Goal: Task Accomplishment & Management: Manage account settings

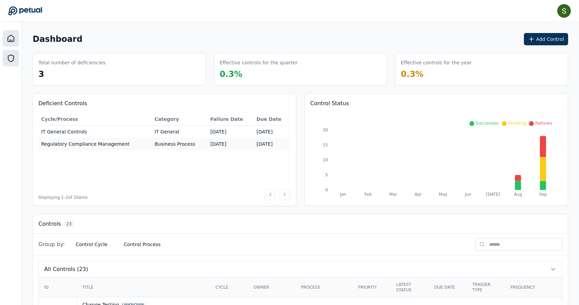
click at [5, 57] on div at bounding box center [11, 58] width 16 height 16
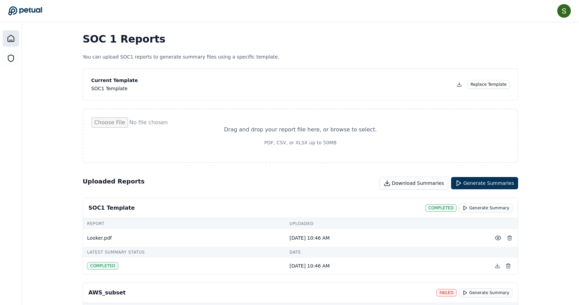
click at [12, 40] on icon at bounding box center [11, 38] width 6 height 6
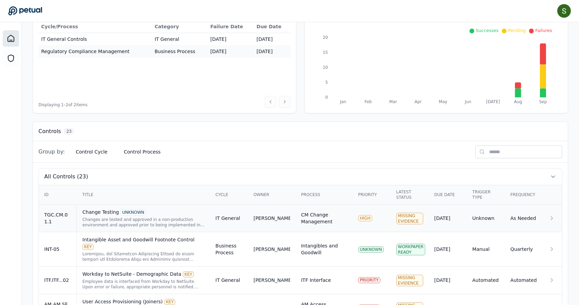
scroll to position [99, 0]
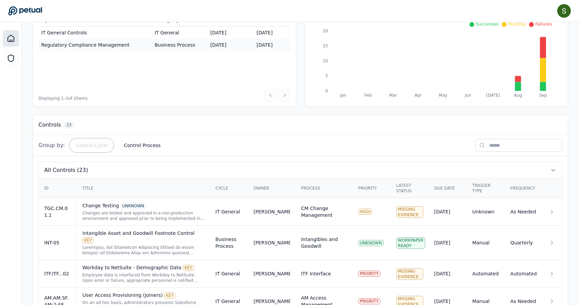
click at [94, 146] on button "Control Cycle" at bounding box center [91, 145] width 43 height 12
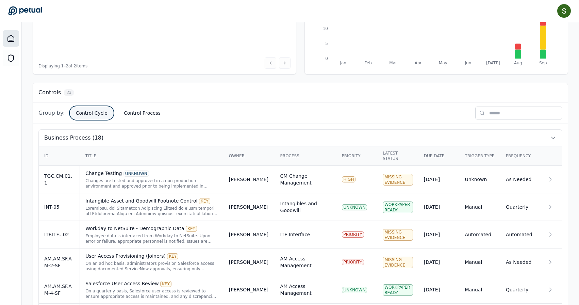
scroll to position [139, 0]
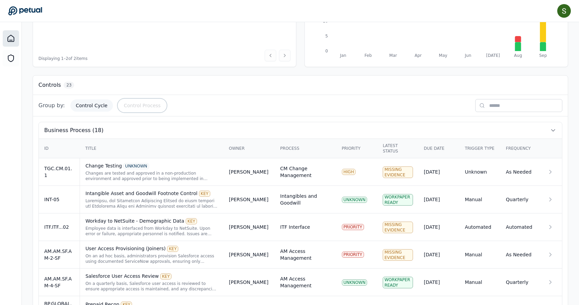
click at [132, 103] on button "Control Process" at bounding box center [142, 105] width 48 height 12
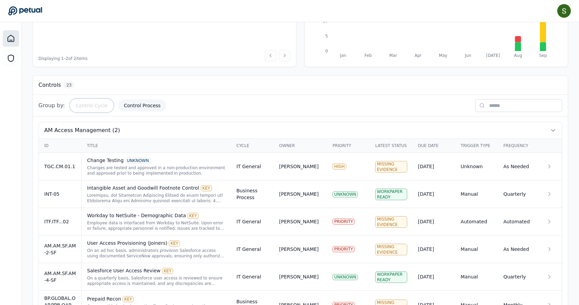
click at [96, 105] on button "Control Cycle" at bounding box center [91, 105] width 43 height 12
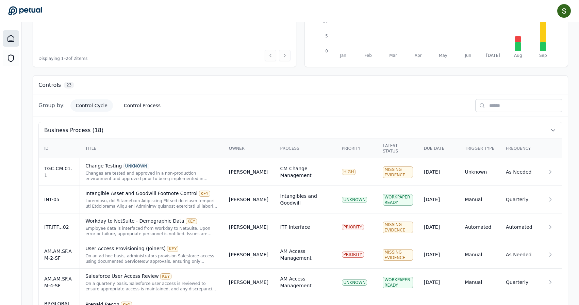
click at [48, 107] on span "Group by:" at bounding box center [51, 105] width 27 height 8
click at [90, 104] on button "Control Cycle" at bounding box center [91, 105] width 43 height 12
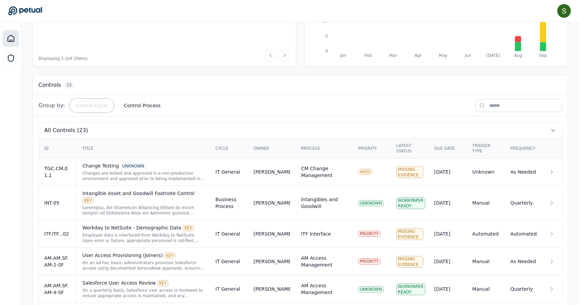
click at [90, 104] on button "Control Cycle" at bounding box center [91, 105] width 43 height 12
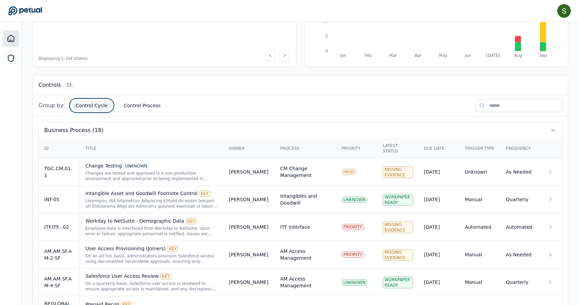
click at [90, 104] on button "Control Cycle" at bounding box center [91, 105] width 43 height 12
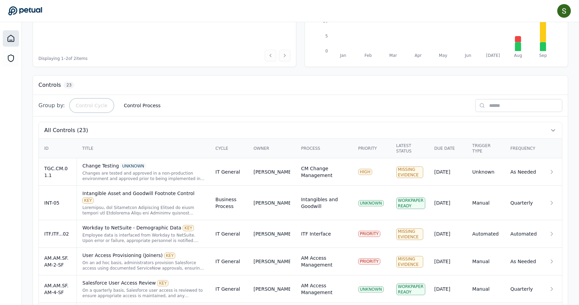
click at [90, 104] on button "Control Cycle" at bounding box center [91, 105] width 43 height 12
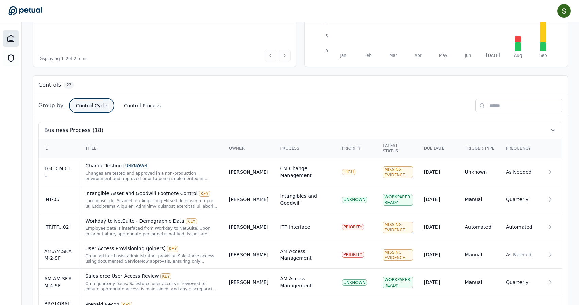
click at [90, 104] on button "Control Cycle" at bounding box center [91, 105] width 43 height 12
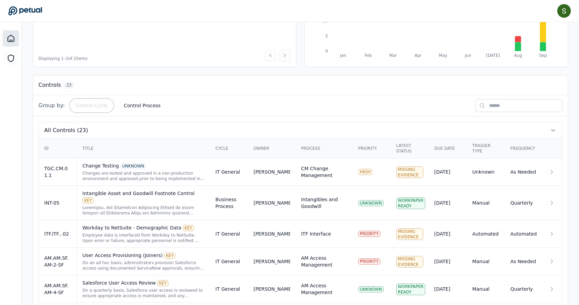
click at [90, 104] on button "Control Cycle" at bounding box center [91, 105] width 43 height 12
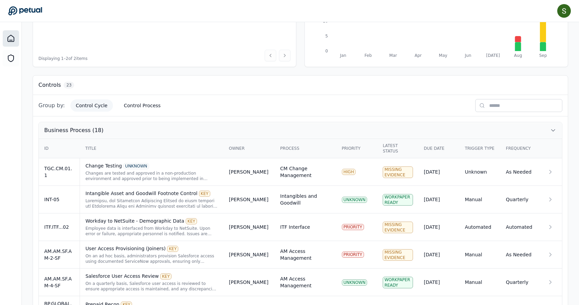
click at [77, 129] on span "Business Process (18)" at bounding box center [73, 130] width 59 height 8
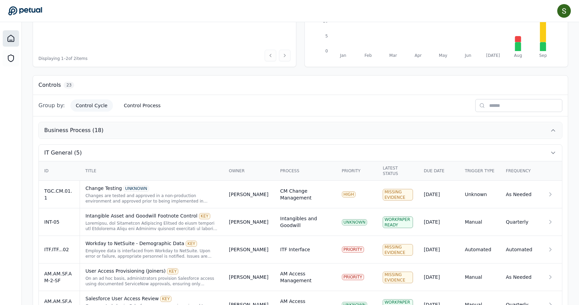
click at [77, 129] on span "Business Process (18)" at bounding box center [73, 130] width 59 height 8
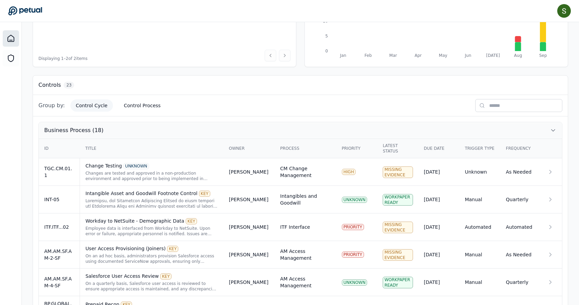
click at [77, 129] on span "Business Process (18)" at bounding box center [73, 130] width 59 height 8
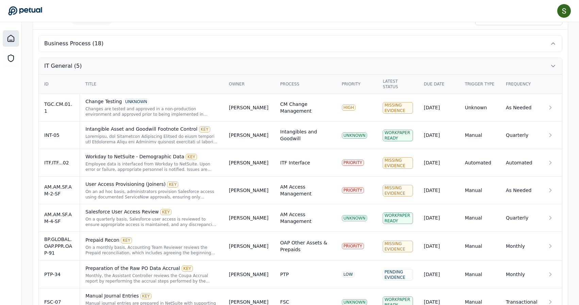
scroll to position [188, 0]
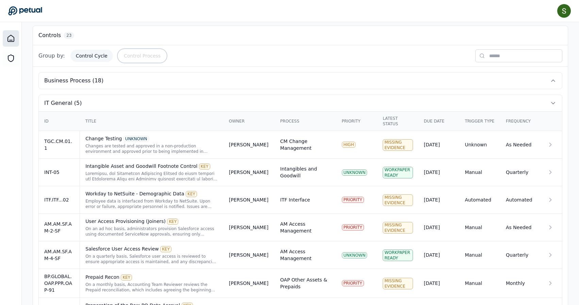
click at [138, 56] on button "Control Process" at bounding box center [142, 56] width 48 height 12
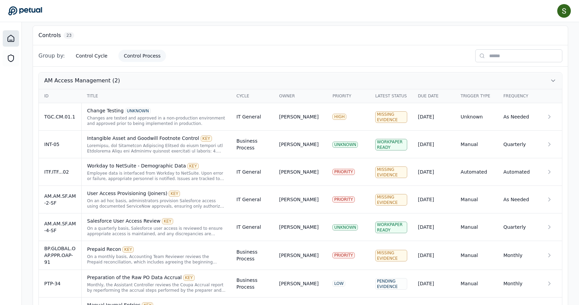
click at [102, 79] on span "AM Access Management (2)" at bounding box center [82, 81] width 76 height 8
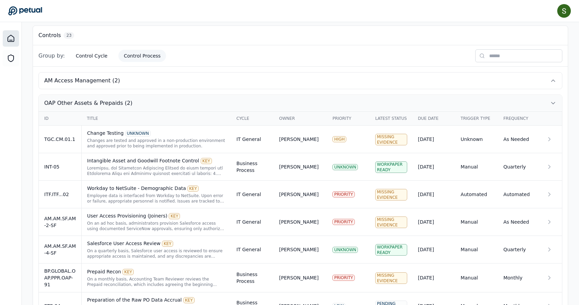
click at [90, 102] on span "OAP Other Assets & Prepaids (2)" at bounding box center [88, 103] width 88 height 8
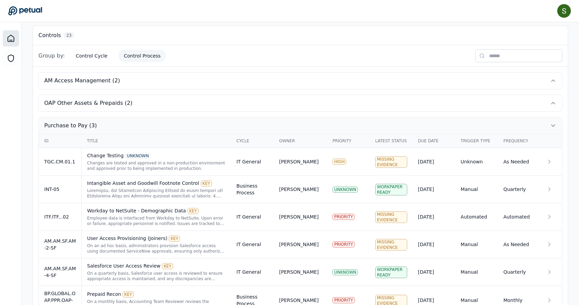
click at [72, 124] on span "Purchase to Pay (3)" at bounding box center [70, 125] width 53 height 8
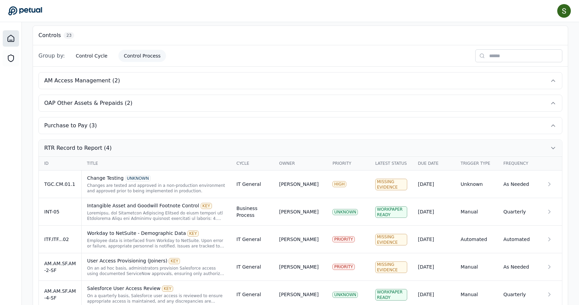
click at [65, 146] on span "RTR Record to Report (4)" at bounding box center [77, 148] width 67 height 8
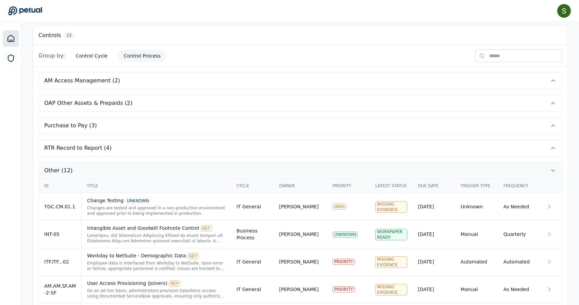
click at [58, 169] on span "Other (12)" at bounding box center [58, 170] width 28 height 8
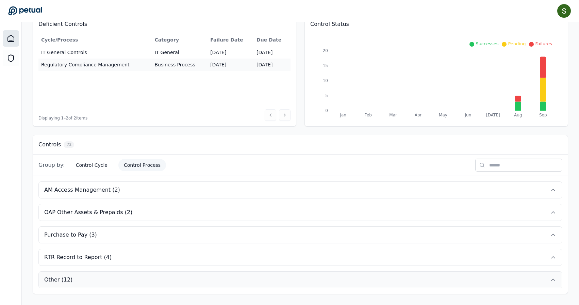
scroll to position [79, 0]
click at [138, 163] on button "Control Process" at bounding box center [142, 165] width 48 height 12
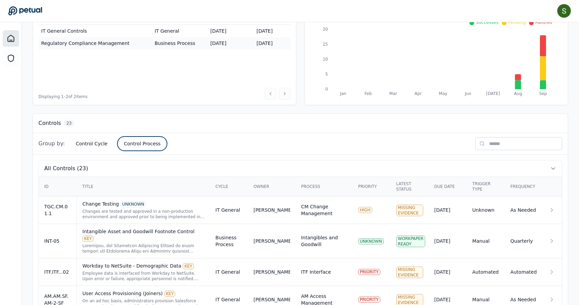
scroll to position [100, 0]
click at [89, 144] on button "Control Cycle" at bounding box center [91, 144] width 43 height 12
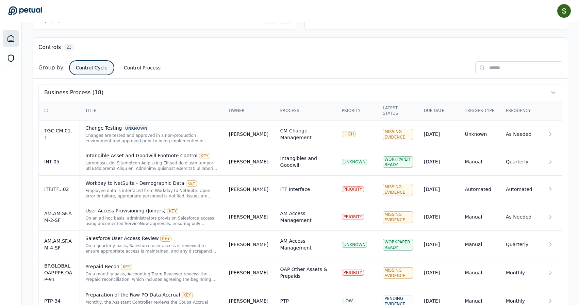
scroll to position [180, 0]
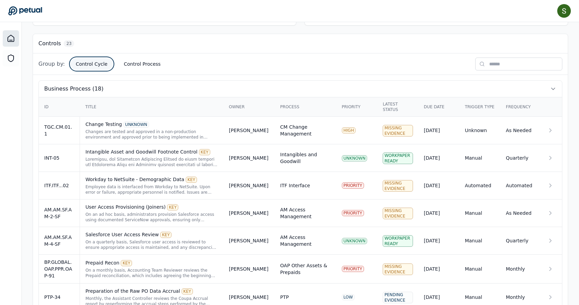
click at [95, 61] on button "Control Cycle" at bounding box center [91, 64] width 43 height 12
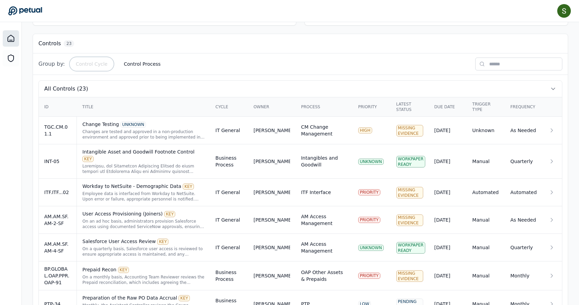
click at [95, 61] on button "Control Cycle" at bounding box center [91, 64] width 43 height 12
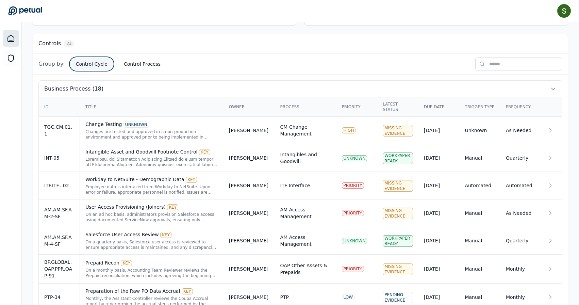
click at [95, 61] on button "Control Cycle" at bounding box center [91, 64] width 43 height 12
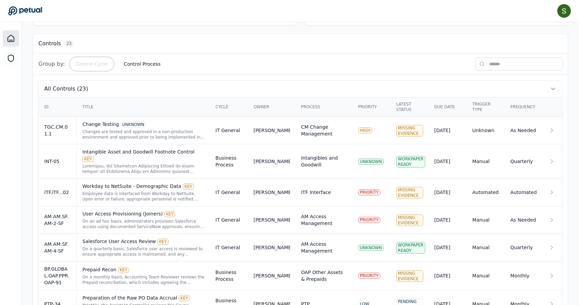
click at [95, 61] on button "Control Cycle" at bounding box center [91, 64] width 43 height 12
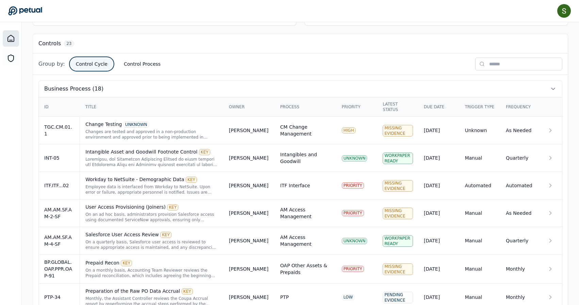
click at [95, 61] on button "Control Cycle" at bounding box center [91, 64] width 43 height 12
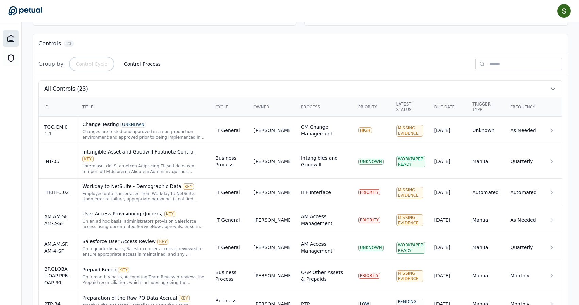
click at [95, 61] on button "Control Cycle" at bounding box center [91, 64] width 43 height 12
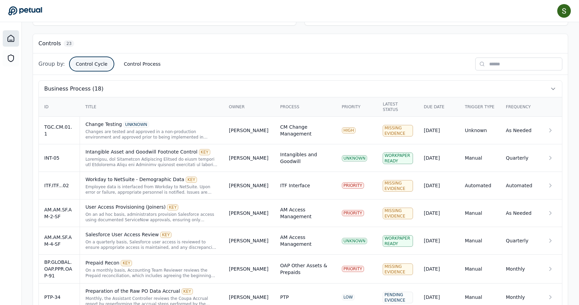
click at [91, 58] on button "Control Cycle" at bounding box center [91, 64] width 43 height 12
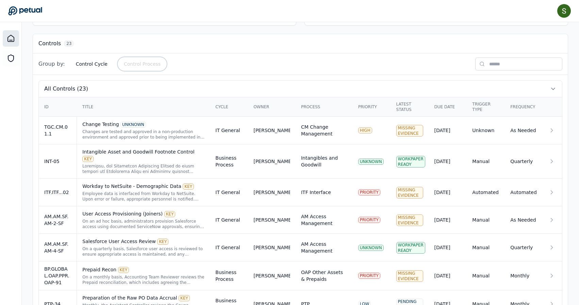
click at [132, 60] on button "Control Process" at bounding box center [142, 64] width 48 height 12
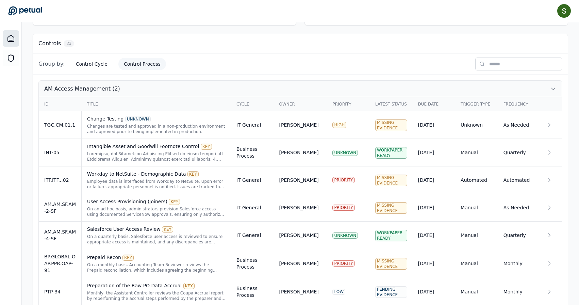
click at [92, 82] on button "AM Access Management (2)" at bounding box center [300, 89] width 523 height 16
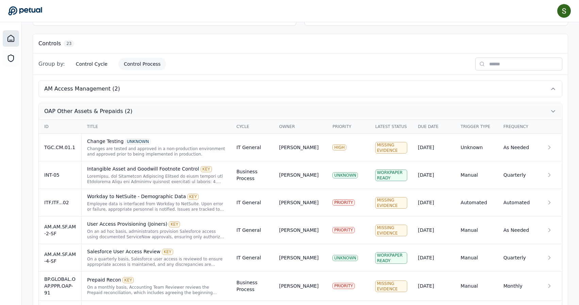
click at [79, 116] on button "OAP Other Assets & Prepaids (2)" at bounding box center [300, 111] width 523 height 16
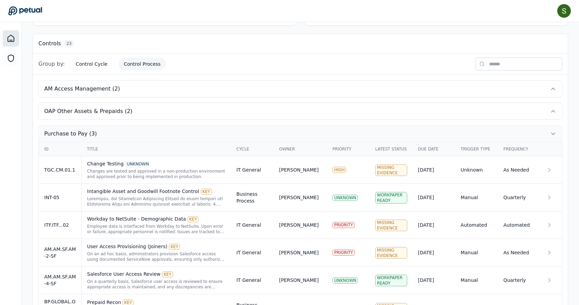
click at [73, 128] on button "Purchase to Pay (3)" at bounding box center [300, 133] width 523 height 16
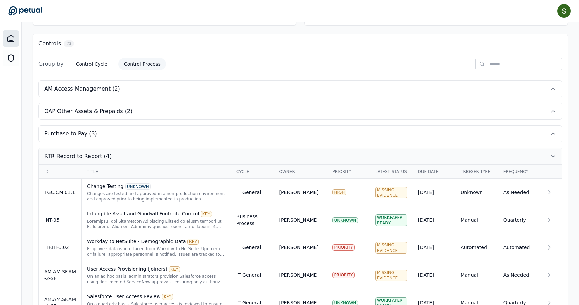
click at [72, 155] on span "RTR Record to Report (4)" at bounding box center [77, 156] width 67 height 8
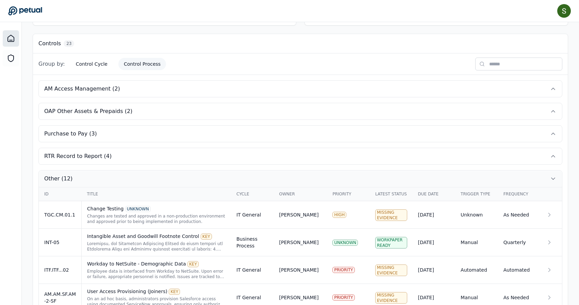
click at [62, 177] on span "Other (12)" at bounding box center [58, 178] width 28 height 8
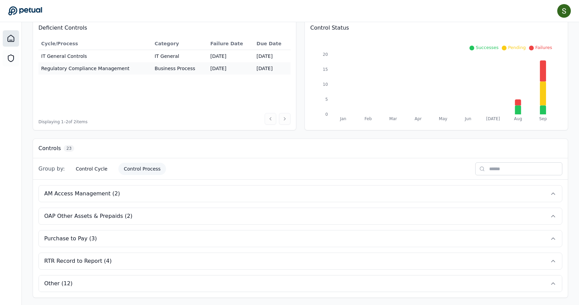
scroll to position [79, 0]
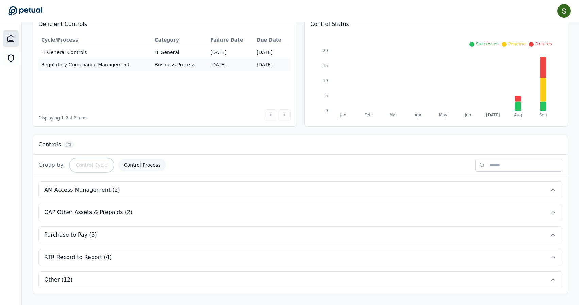
click at [87, 164] on button "Control Cycle" at bounding box center [91, 165] width 43 height 12
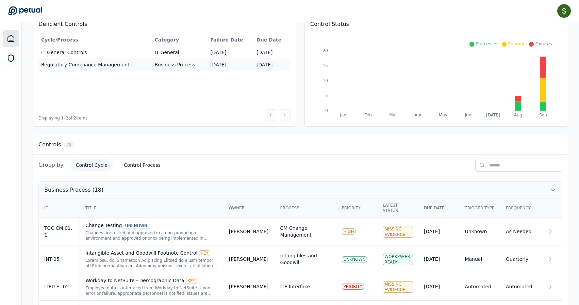
click at [66, 191] on span "Business Process (18)" at bounding box center [73, 190] width 59 height 8
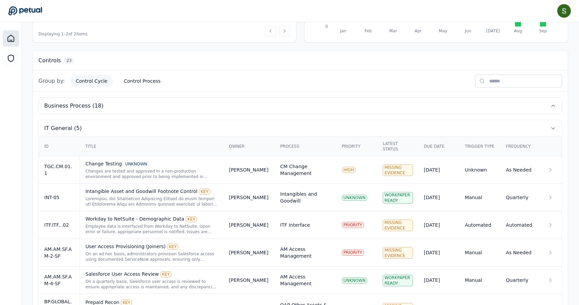
scroll to position [171, 0]
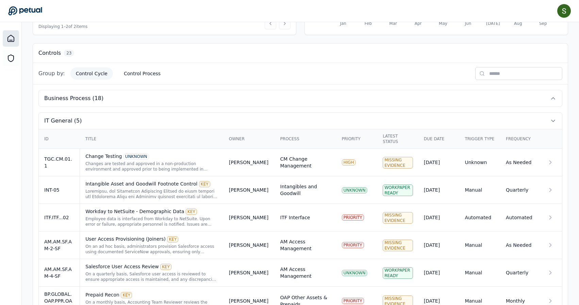
click at [290, 133] on th "Process" at bounding box center [306, 138] width 62 height 19
click at [477, 162] on td "Unknown" at bounding box center [479, 163] width 41 height 28
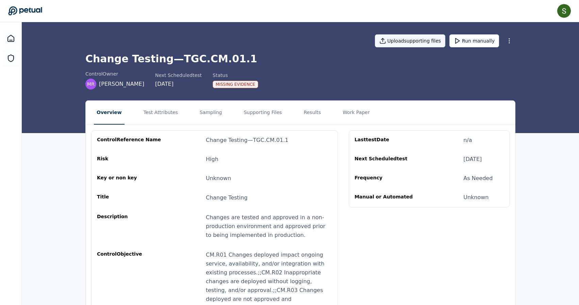
click at [420, 39] on button "Upload supporting files" at bounding box center [410, 40] width 71 height 13
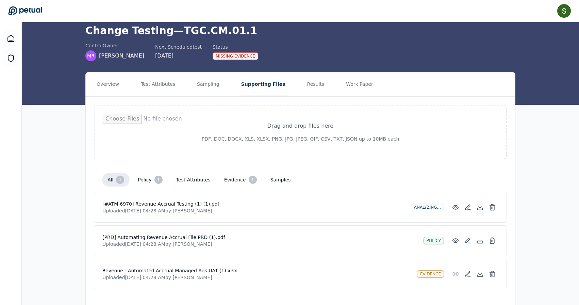
scroll to position [29, 0]
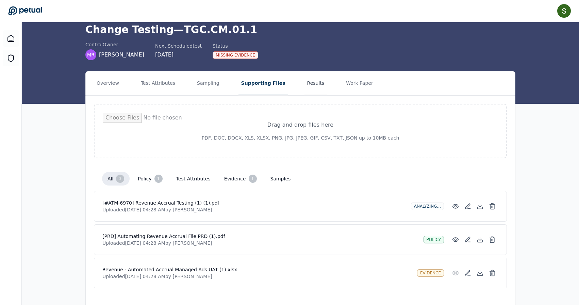
click at [306, 83] on button "Results" at bounding box center [315, 83] width 23 height 24
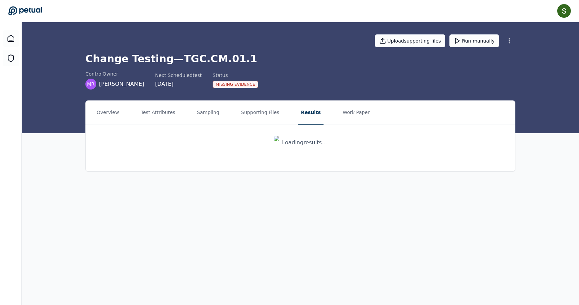
scroll to position [0, 0]
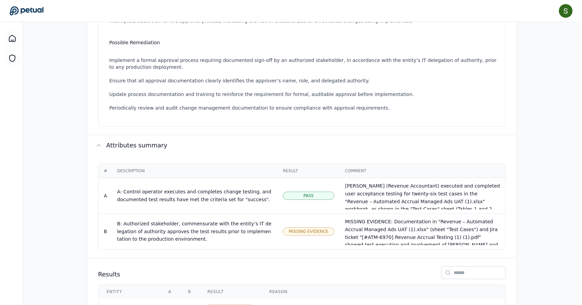
scroll to position [281, 0]
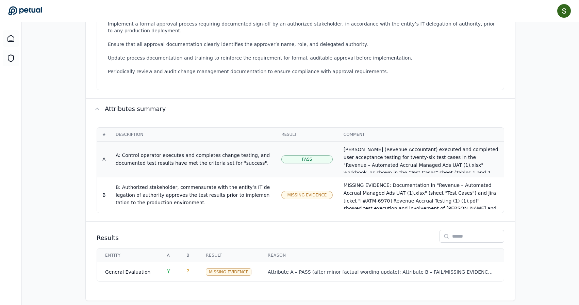
click at [306, 156] on span "Pass" at bounding box center [307, 158] width 10 height 5
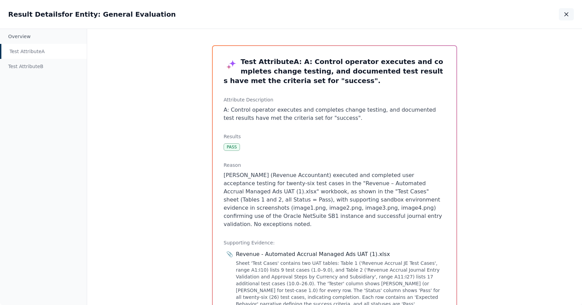
click at [568, 16] on icon "button" at bounding box center [565, 14] width 7 height 7
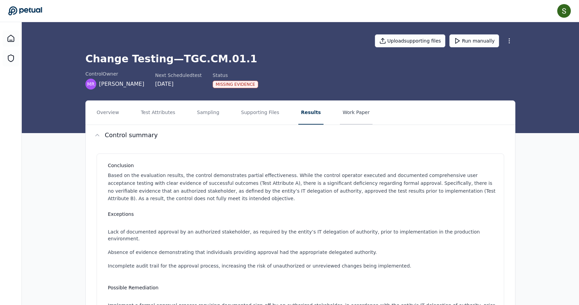
click at [353, 114] on button "Work Paper" at bounding box center [356, 113] width 33 height 24
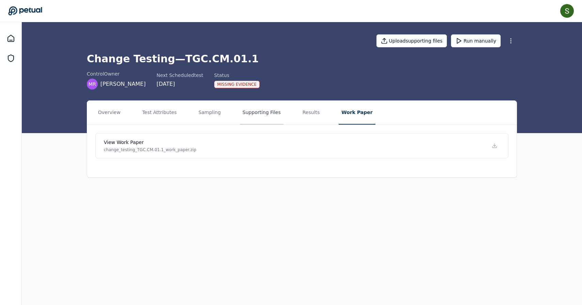
click at [259, 111] on button "Supporting Files" at bounding box center [262, 113] width 44 height 24
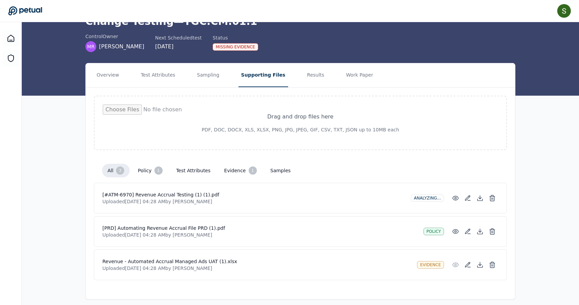
scroll to position [43, 0]
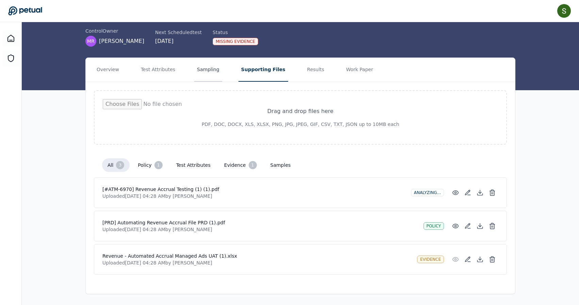
click at [204, 67] on button "Sampling" at bounding box center [208, 70] width 28 height 24
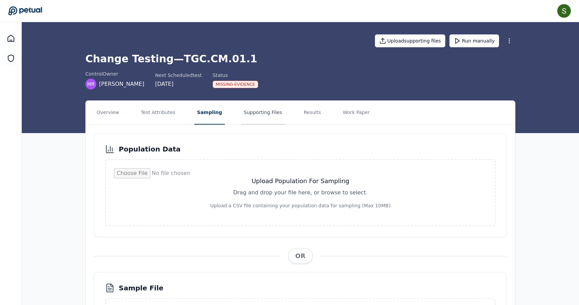
click at [259, 113] on button "Supporting Files" at bounding box center [263, 113] width 44 height 24
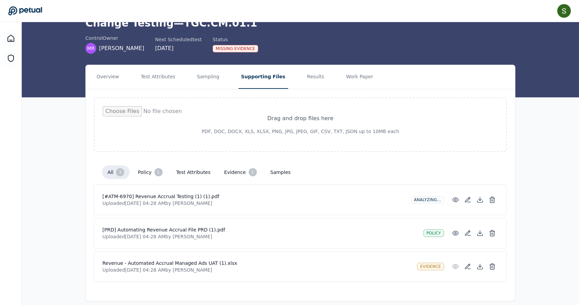
scroll to position [43, 0]
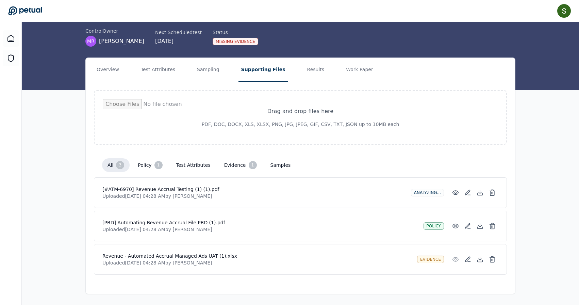
click at [180, 190] on h4 "[#ATM-6970] Revenue Accrual Testing (1) (1).pdf" at bounding box center [253, 189] width 303 height 7
click at [479, 190] on icon at bounding box center [479, 192] width 7 height 7
click at [105, 70] on button "Overview" at bounding box center [108, 70] width 28 height 24
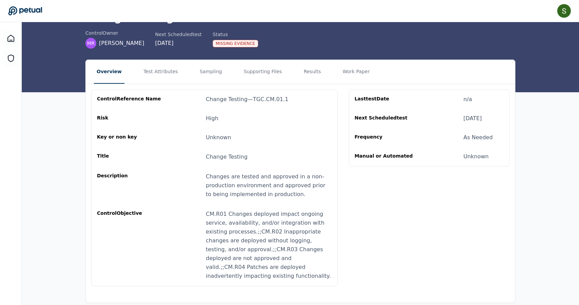
click at [109, 78] on button "Overview" at bounding box center [109, 72] width 31 height 24
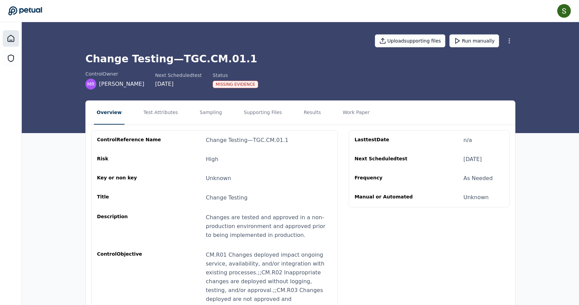
click at [13, 38] on icon at bounding box center [11, 38] width 8 height 8
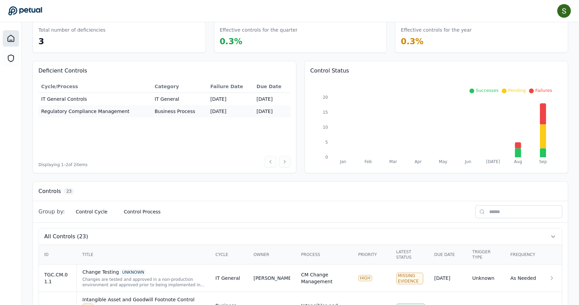
scroll to position [32, 0]
click at [114, 113] on td "Regulatory Compliance Management" at bounding box center [94, 111] width 113 height 12
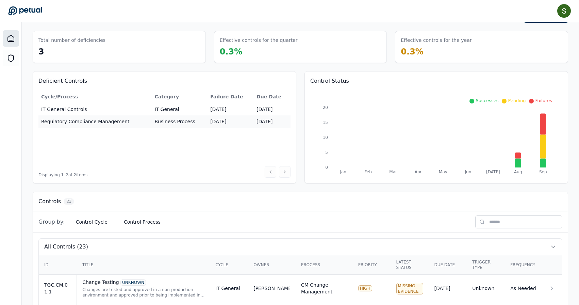
scroll to position [0, 0]
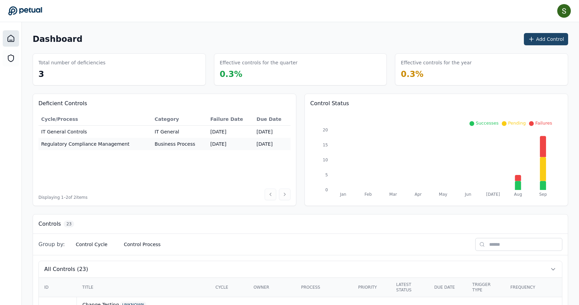
click at [544, 37] on button "Add Control" at bounding box center [546, 39] width 44 height 12
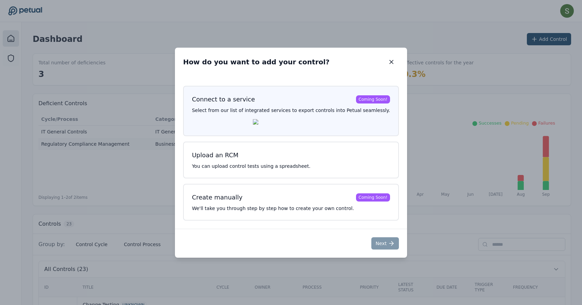
click at [293, 117] on div "Connect to a service Coming Soon! Select from our list of integrated services t…" at bounding box center [291, 111] width 216 height 50
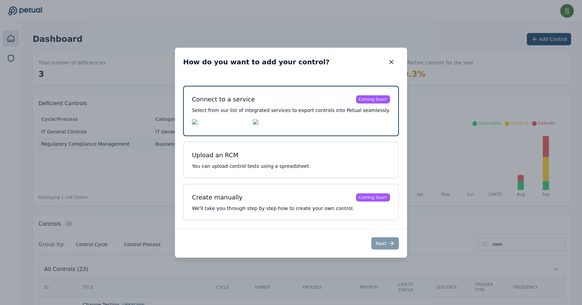
click at [266, 110] on p "Select from our list of integrated services to export controls into Petual seam…" at bounding box center [291, 110] width 198 height 7
click at [374, 98] on div "Coming Soon!" at bounding box center [373, 99] width 34 height 8
click at [298, 119] on img at bounding box center [275, 123] width 45 height 8
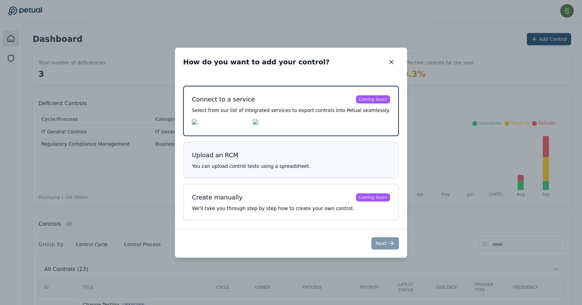
click at [266, 167] on p "You can upload control tests using a spreadsheet." at bounding box center [291, 166] width 198 height 7
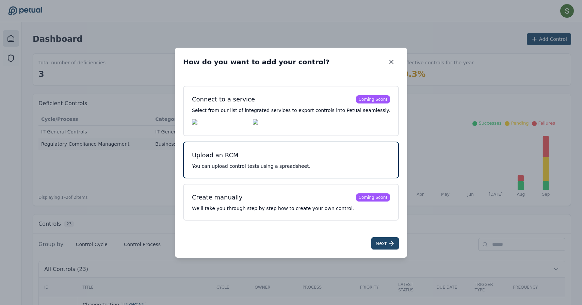
click at [379, 242] on button "Next" at bounding box center [385, 243] width 28 height 12
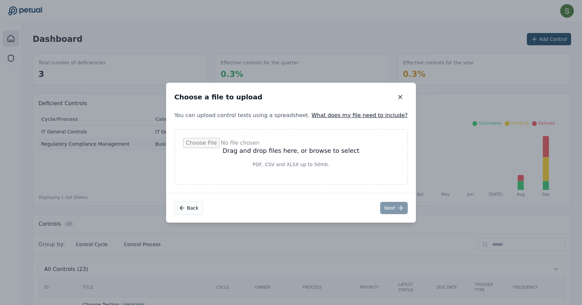
click at [356, 115] on link "What does my file need to include?" at bounding box center [359, 115] width 96 height 6
click at [354, 112] on p "You can upload control tests using a spreadsheet. What does my file need to inc…" at bounding box center [291, 115] width 250 height 8
click at [348, 114] on link "What does my file need to include?" at bounding box center [359, 115] width 96 height 6
click at [343, 115] on link "What does my file need to include?" at bounding box center [359, 115] width 96 height 6
click at [325, 112] on link "What does my file need to include?" at bounding box center [359, 115] width 96 height 6
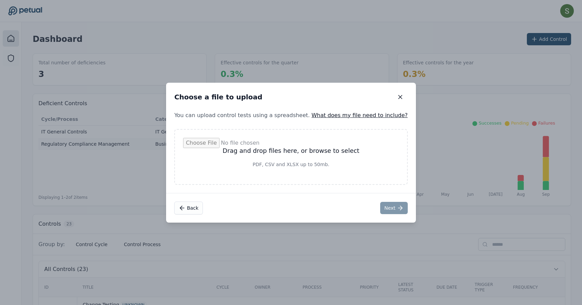
click at [295, 148] on input "file" at bounding box center [291, 157] width 216 height 38
click at [397, 98] on icon "button" at bounding box center [400, 97] width 7 height 7
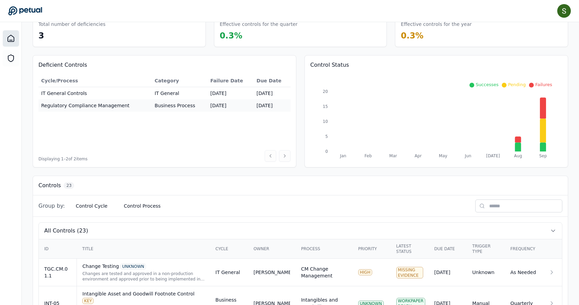
scroll to position [48, 0]
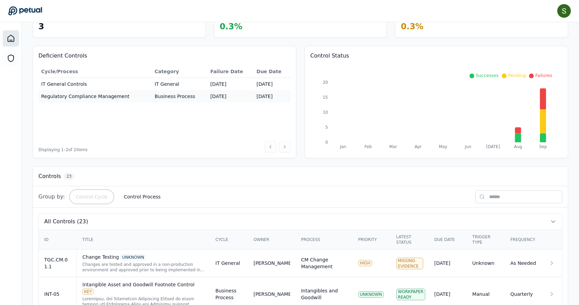
click at [77, 197] on button "Control Cycle" at bounding box center [91, 196] width 43 height 12
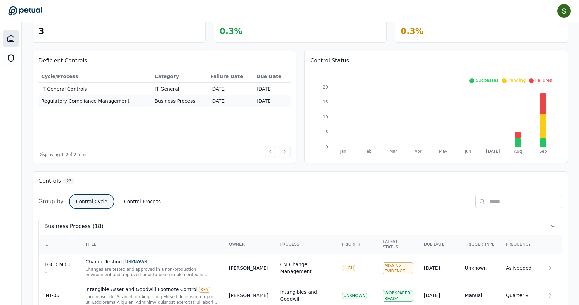
scroll to position [0, 0]
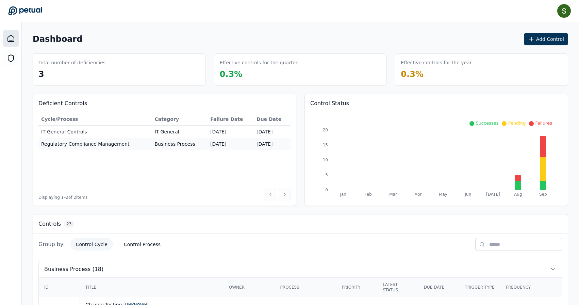
click at [169, 127] on td "IT General" at bounding box center [180, 131] width 56 height 13
click at [169, 141] on td "Business Process" at bounding box center [180, 144] width 56 height 12
click at [552, 40] on button "Add Control" at bounding box center [546, 39] width 44 height 12
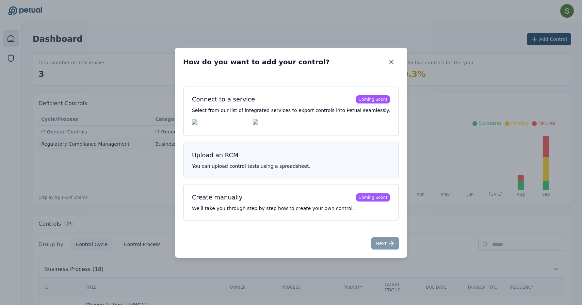
click at [296, 164] on p "You can upload control tests using a spreadsheet." at bounding box center [291, 166] width 198 height 7
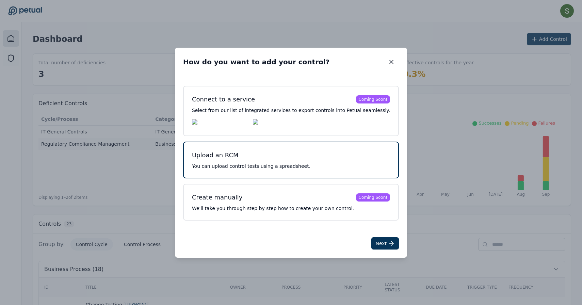
click at [296, 164] on p "You can upload control tests using a spreadsheet." at bounding box center [291, 166] width 198 height 7
click at [272, 166] on p "You can upload control tests using a spreadsheet." at bounding box center [291, 166] width 198 height 7
click at [243, 159] on h3 "Upload an RCM" at bounding box center [291, 155] width 198 height 10
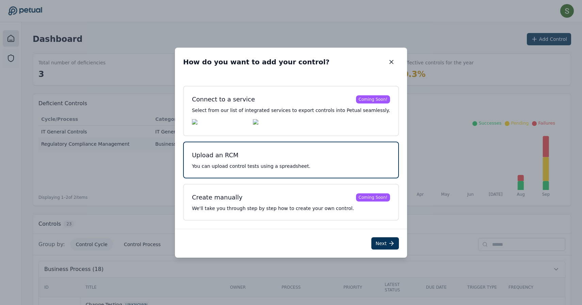
click at [246, 157] on h3 "Upload an RCM" at bounding box center [291, 155] width 198 height 10
click at [376, 242] on button "Next" at bounding box center [385, 243] width 28 height 12
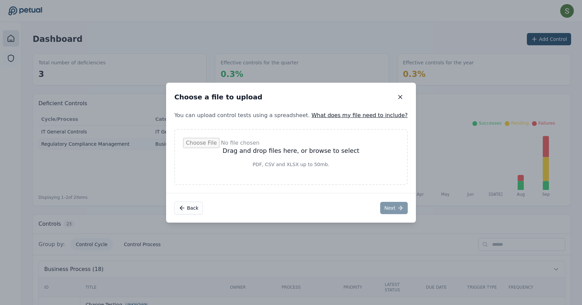
click at [292, 159] on input "file" at bounding box center [291, 157] width 216 height 38
click at [291, 161] on input "file" at bounding box center [291, 157] width 216 height 38
type input "**********"
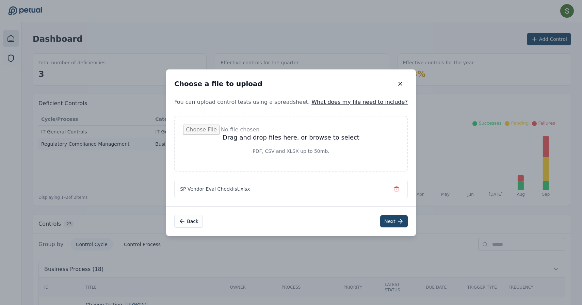
click at [397, 224] on icon at bounding box center [400, 221] width 7 height 7
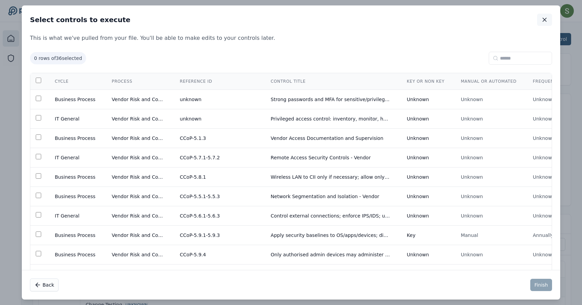
click at [544, 20] on icon "button" at bounding box center [544, 19] width 7 height 7
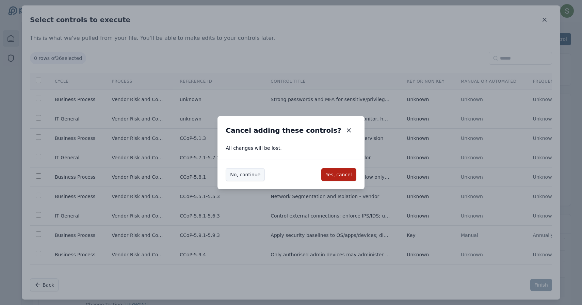
click at [256, 172] on button "No, continue" at bounding box center [244, 174] width 39 height 13
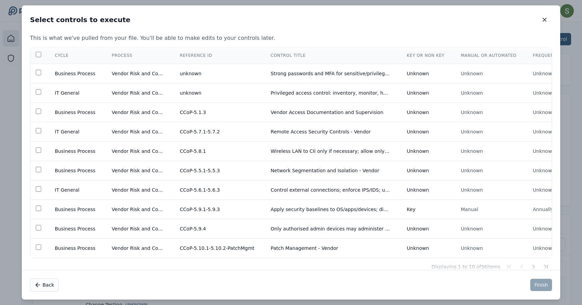
scroll to position [27, 0]
click at [48, 283] on button "Back" at bounding box center [44, 284] width 29 height 13
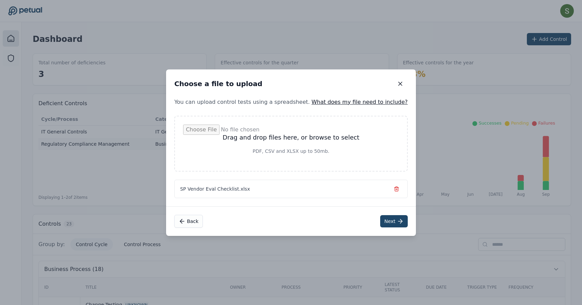
click at [344, 102] on link "What does my file need to include?" at bounding box center [359, 102] width 96 height 6
click at [346, 100] on link "What does my file need to include?" at bounding box center [359, 102] width 96 height 6
click at [397, 83] on icon "button" at bounding box center [400, 83] width 7 height 7
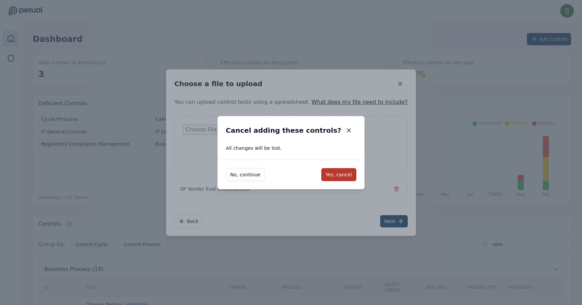
click at [331, 172] on button "Yes, cancel" at bounding box center [338, 174] width 35 height 13
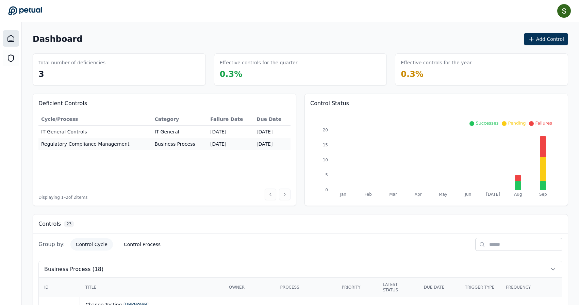
drag, startPoint x: 521, startPoint y: 40, endPoint x: 523, endPoint y: 35, distance: 5.4
click at [521, 39] on div "Dashboard Add Control" at bounding box center [300, 39] width 535 height 12
click at [544, 37] on button "Add Control" at bounding box center [546, 39] width 44 height 12
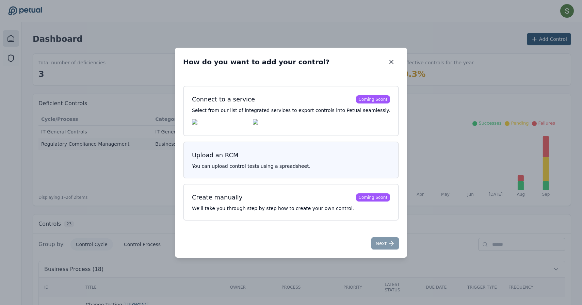
click at [334, 159] on h3 "Upload an RCM" at bounding box center [291, 155] width 198 height 10
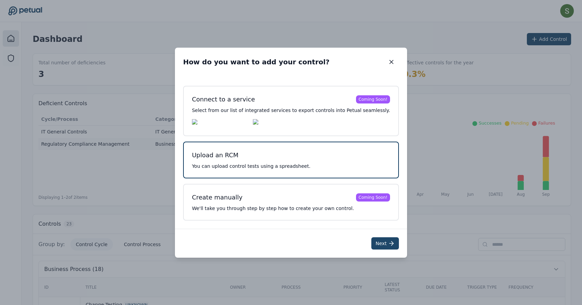
click at [375, 242] on button "Next" at bounding box center [385, 243] width 28 height 12
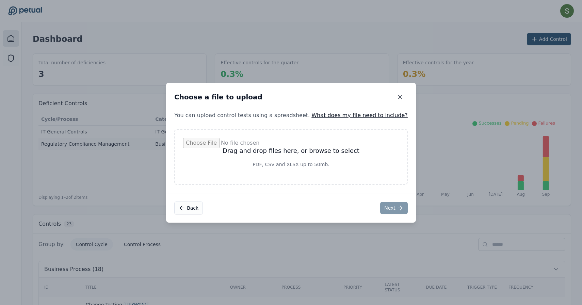
click at [351, 175] on input "file" at bounding box center [291, 157] width 216 height 38
type input "**********"
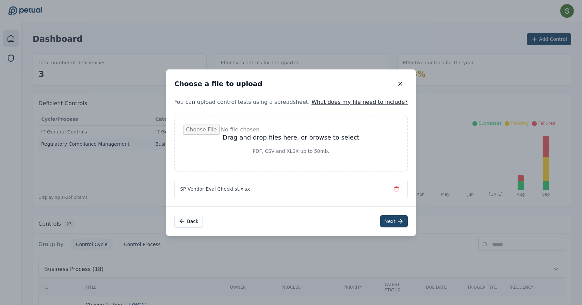
click at [397, 221] on icon at bounding box center [400, 221] width 7 height 7
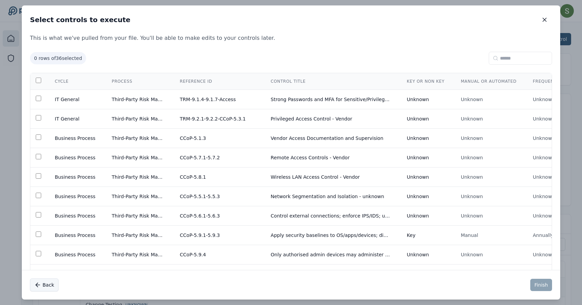
click at [42, 288] on button "Back" at bounding box center [44, 284] width 29 height 13
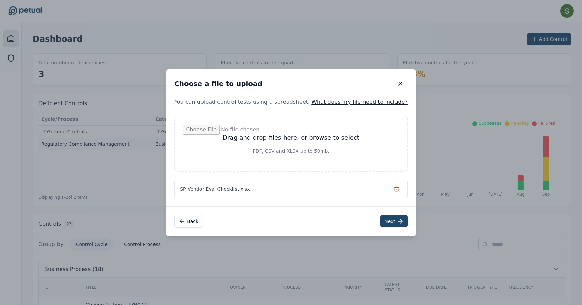
click at [311, 140] on input "file" at bounding box center [291, 143] width 216 height 38
click at [291, 159] on input "file" at bounding box center [291, 143] width 216 height 38
click at [385, 224] on button "Next" at bounding box center [394, 221] width 28 height 12
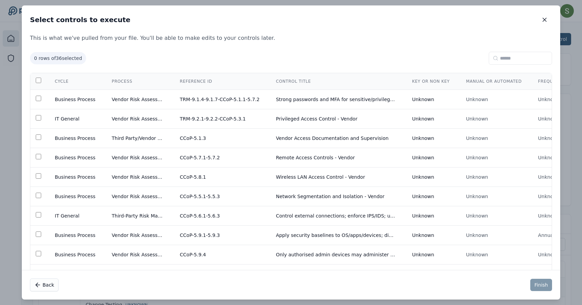
click at [106, 52] on div "0 rows of 36 selected" at bounding box center [291, 58] width 522 height 13
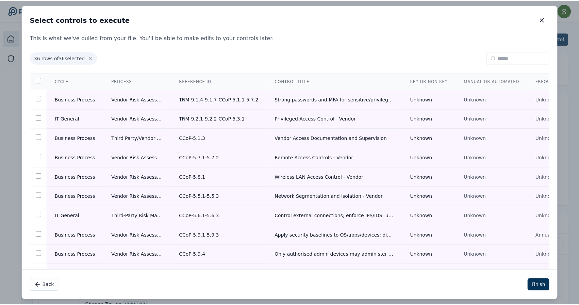
scroll to position [0, 15]
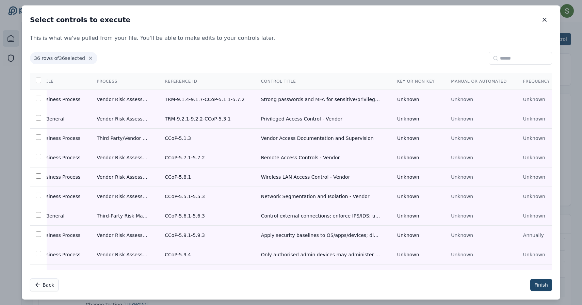
click at [544, 288] on button "Finish" at bounding box center [541, 285] width 22 height 12
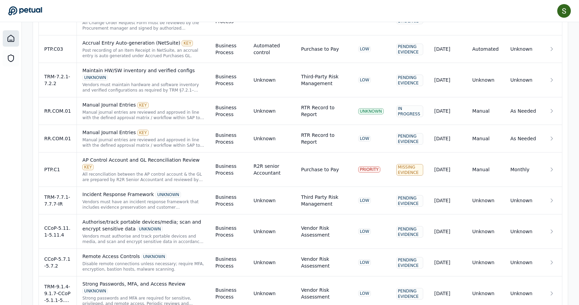
scroll to position [1412, 0]
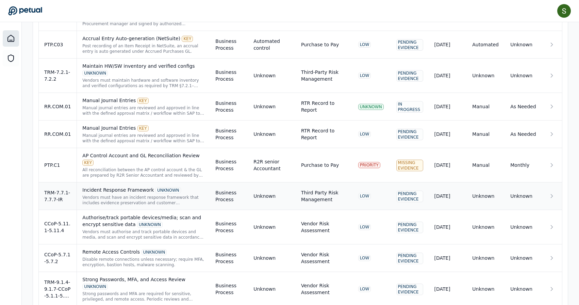
click at [150, 195] on div "Vendors must have an incident response framework that includes evidence preserv…" at bounding box center [143, 200] width 122 height 11
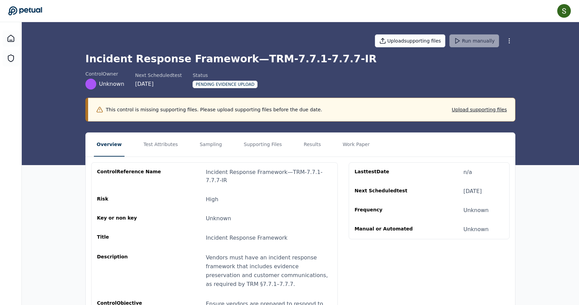
scroll to position [46, 0]
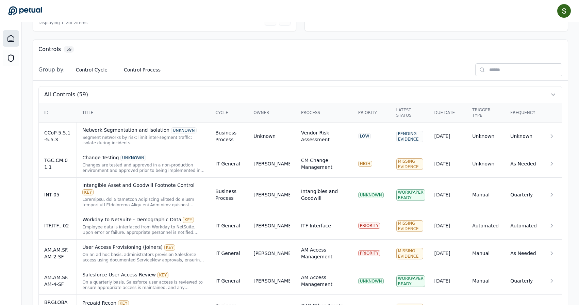
scroll to position [176, 0]
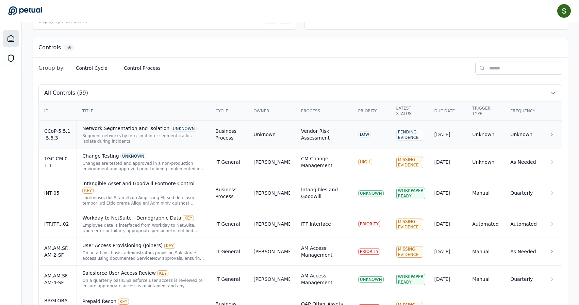
click at [259, 141] on td "Unknown" at bounding box center [272, 135] width 48 height 28
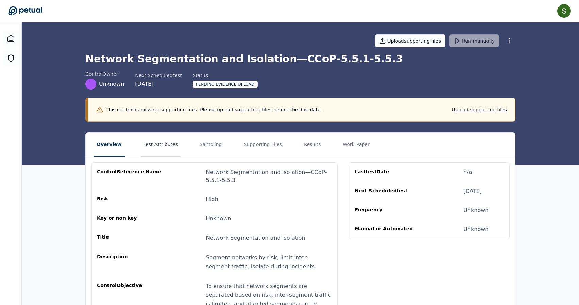
click at [164, 145] on button "Test Attributes" at bounding box center [161, 145] width 40 height 24
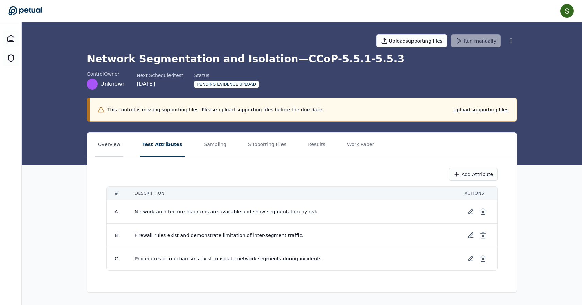
click at [109, 141] on button "Overview" at bounding box center [109, 145] width 28 height 24
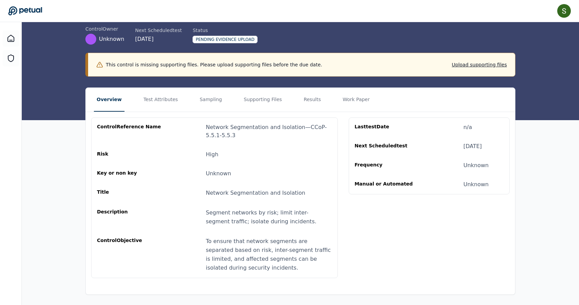
scroll to position [46, 0]
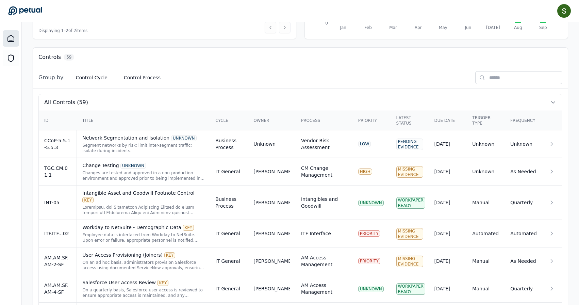
scroll to position [167, 0]
click at [407, 142] on div "Pending Evidence" at bounding box center [409, 144] width 27 height 12
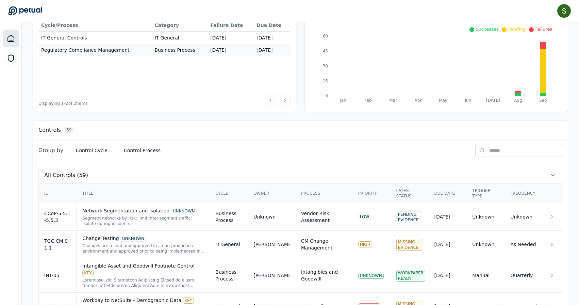
scroll to position [134, 0]
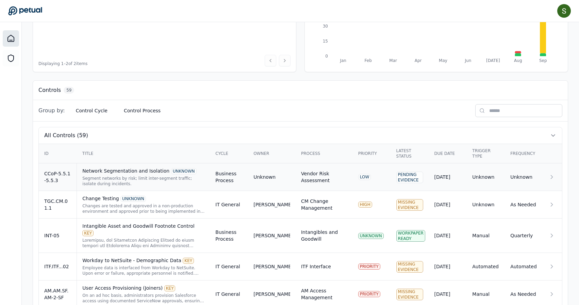
click at [552, 177] on icon at bounding box center [551, 176] width 7 height 7
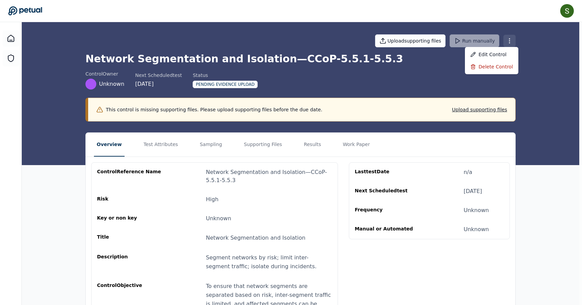
click at [510, 40] on html "[PERSON_NAME] [PERSON_NAME][EMAIL_ADDRESS] Sign out Upload supporting files Run…" at bounding box center [291, 175] width 582 height 350
click at [490, 57] on div "Edit control" at bounding box center [491, 54] width 53 height 12
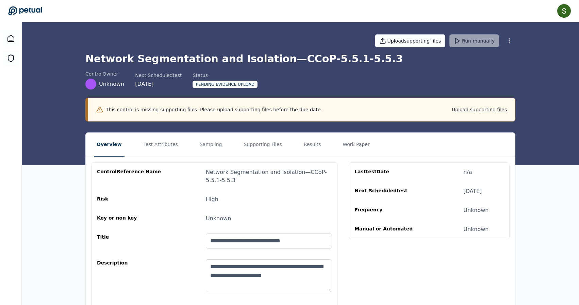
click at [217, 219] on div "Unknown" at bounding box center [218, 218] width 25 height 8
click at [230, 219] on div "Key or non key Unknown" at bounding box center [214, 218] width 235 height 8
click at [223, 218] on div "Unknown" at bounding box center [218, 218] width 25 height 8
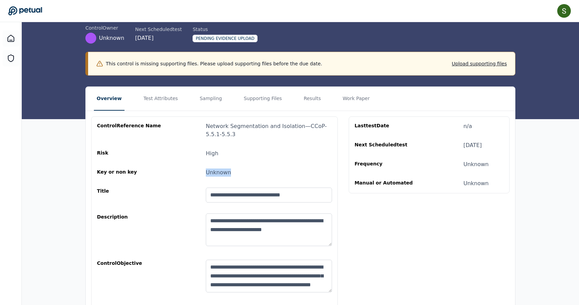
scroll to position [72, 0]
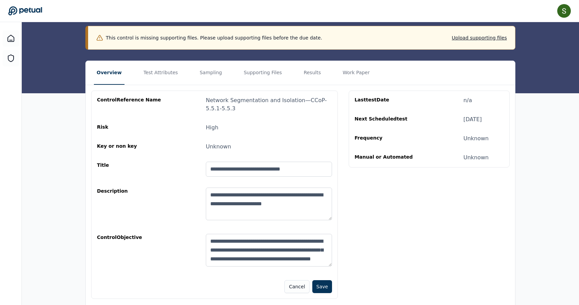
click at [263, 169] on input "**********" at bounding box center [269, 169] width 126 height 15
click at [357, 201] on div "**********" at bounding box center [300, 194] width 429 height 219
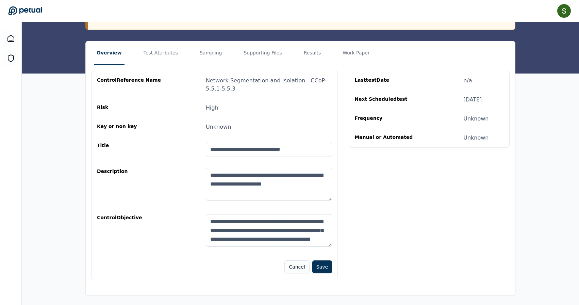
scroll to position [91, 0]
click at [236, 124] on div "Key or non key Unknown" at bounding box center [214, 127] width 235 height 8
click at [298, 264] on button "Cancel" at bounding box center [296, 266] width 25 height 13
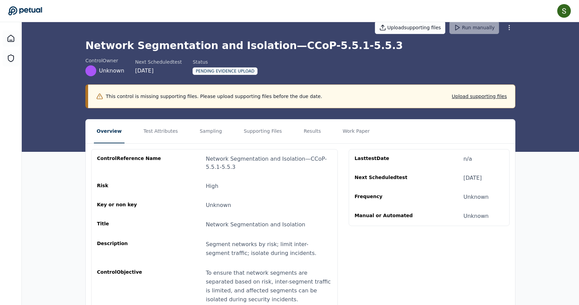
scroll to position [0, 0]
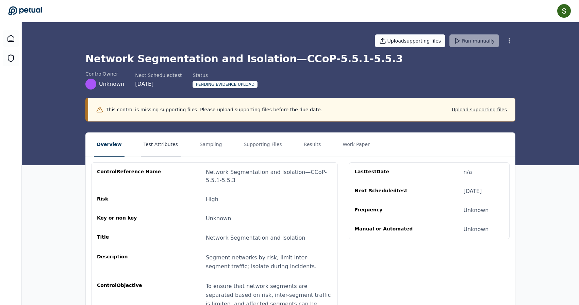
click at [150, 146] on button "Test Attributes" at bounding box center [161, 145] width 40 height 24
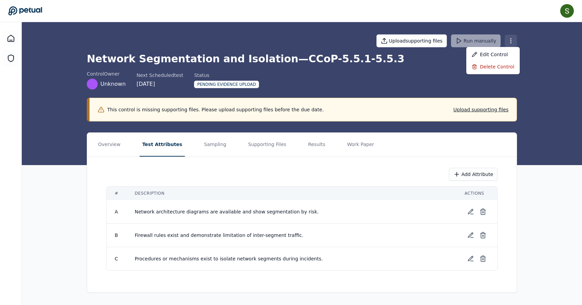
click at [512, 45] on html "[PERSON_NAME] [PERSON_NAME][EMAIL_ADDRESS] Sign out Upload supporting files Run…" at bounding box center [291, 152] width 582 height 305
click at [498, 54] on div "Edit control" at bounding box center [492, 54] width 53 height 12
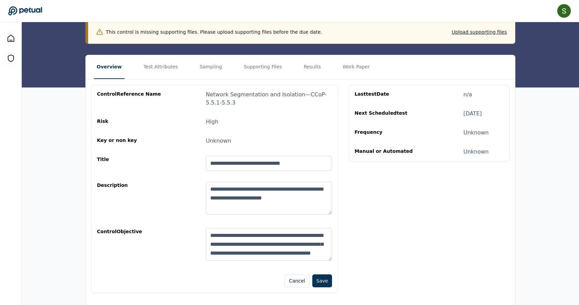
scroll to position [81, 0]
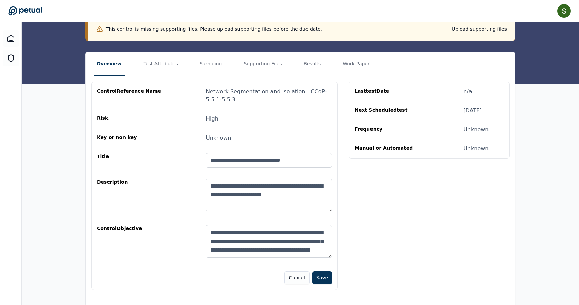
click at [476, 131] on div "Unknown" at bounding box center [475, 129] width 25 height 8
click at [476, 150] on div "Unknown" at bounding box center [475, 149] width 25 height 8
drag, startPoint x: 348, startPoint y: 61, endPoint x: 225, endPoint y: 63, distance: 123.1
click at [226, 63] on nav "Overview Test Attributes Sampling Supporting Files Results Work Paper" at bounding box center [300, 64] width 429 height 24
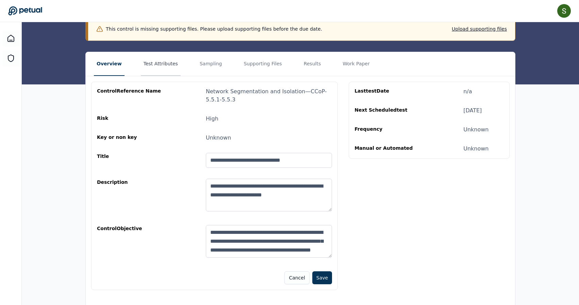
click at [157, 62] on button "Test Attributes" at bounding box center [161, 64] width 40 height 24
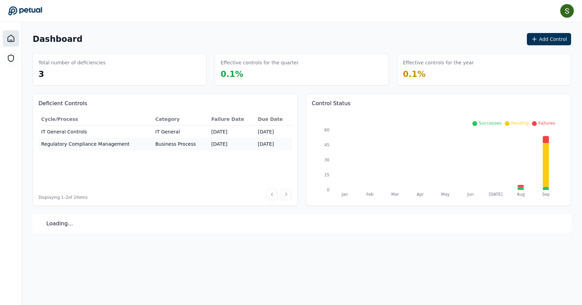
click at [24, 11] on icon at bounding box center [25, 10] width 34 height 9
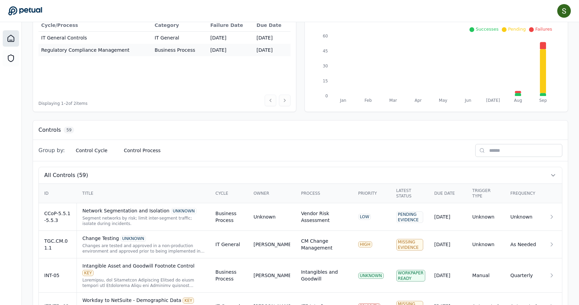
scroll to position [100, 0]
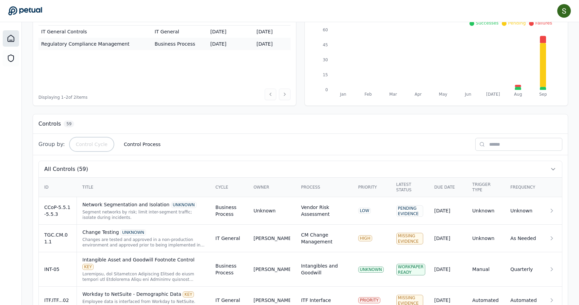
click at [93, 141] on button "Control Cycle" at bounding box center [91, 144] width 43 height 12
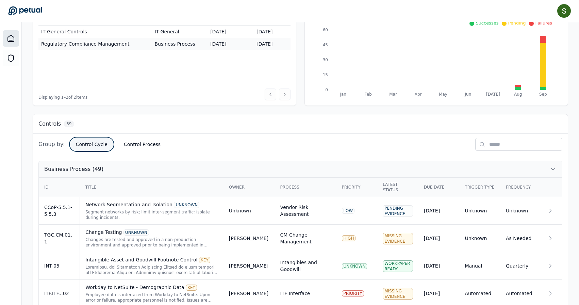
scroll to position [132, 0]
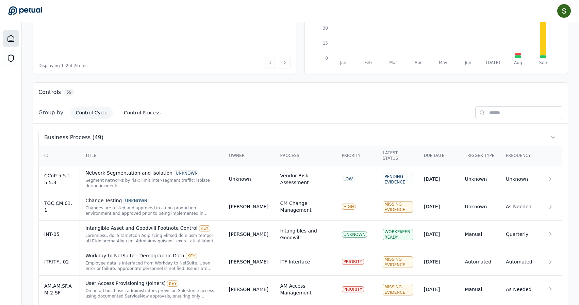
click at [238, 154] on th "Owner" at bounding box center [248, 155] width 51 height 19
click at [141, 112] on button "Control Process" at bounding box center [142, 112] width 48 height 12
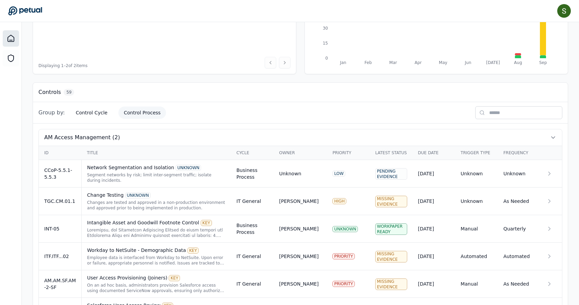
click at [485, 114] on input "text" at bounding box center [518, 112] width 87 height 13
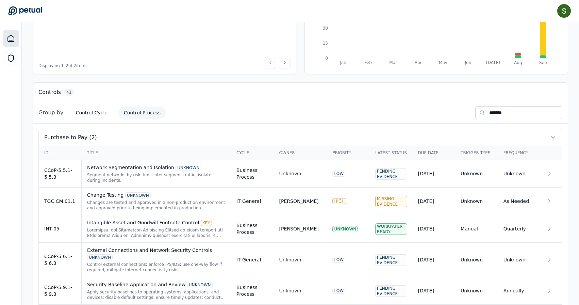
type input "*******"
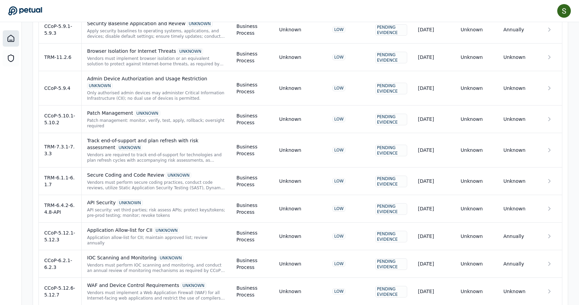
scroll to position [394, 0]
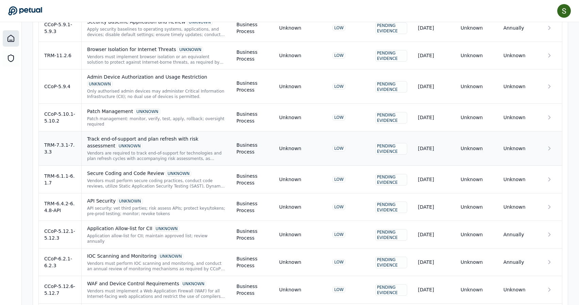
click at [164, 145] on div "Track end-of-support and plan refresh with risk assessment UNKNOWN" at bounding box center [156, 142] width 138 height 14
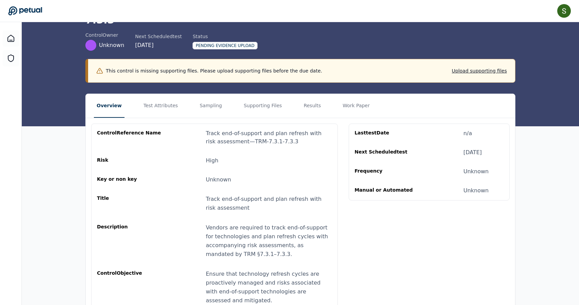
scroll to position [72, 0]
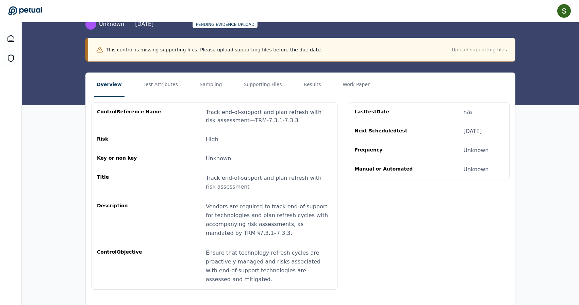
click at [470, 46] on button "Upload supporting files" at bounding box center [479, 49] width 55 height 7
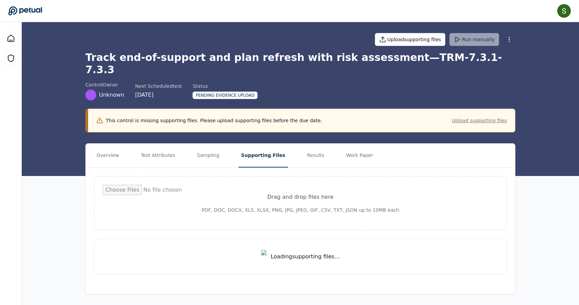
scroll to position [0, 0]
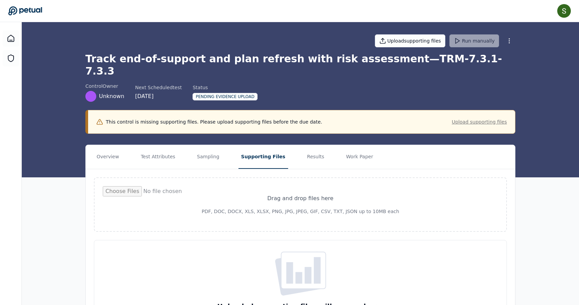
type input "**********"
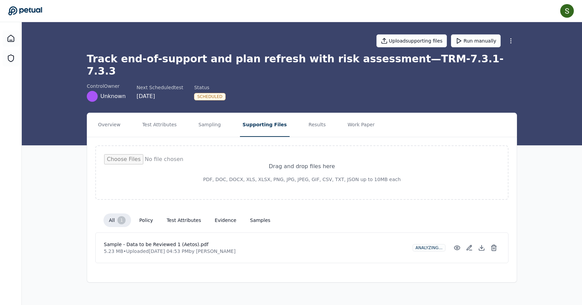
click at [143, 214] on button "policy" at bounding box center [146, 220] width 24 height 12
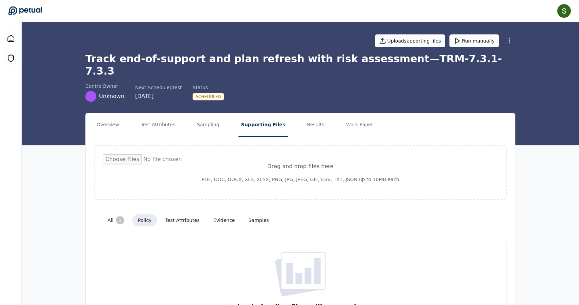
scroll to position [39, 0]
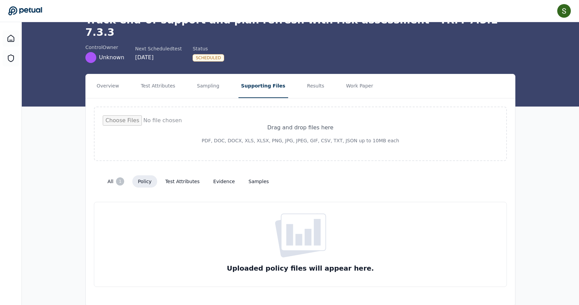
click at [313, 228] on rect at bounding box center [303, 232] width 45 height 37
click at [111, 174] on button "all 1" at bounding box center [116, 181] width 28 height 14
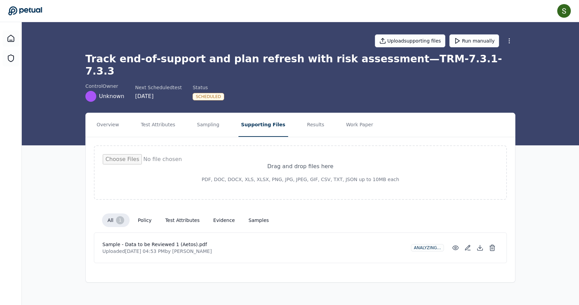
scroll to position [0, 0]
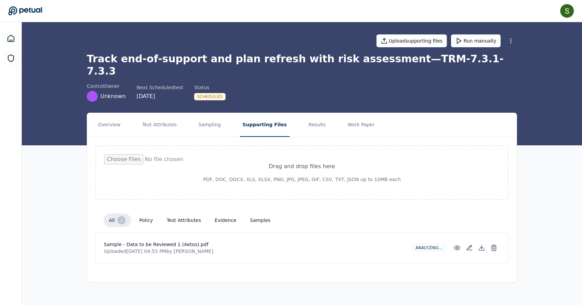
click at [296, 154] on input "file" at bounding box center [301, 172] width 395 height 37
type input "**********"
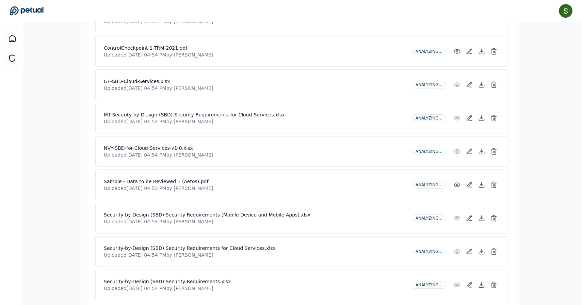
scroll to position [229, 0]
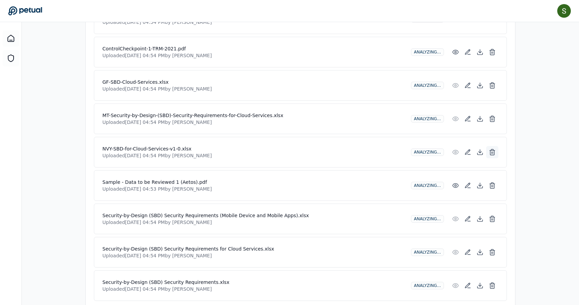
click at [493, 149] on icon at bounding box center [492, 152] width 7 height 7
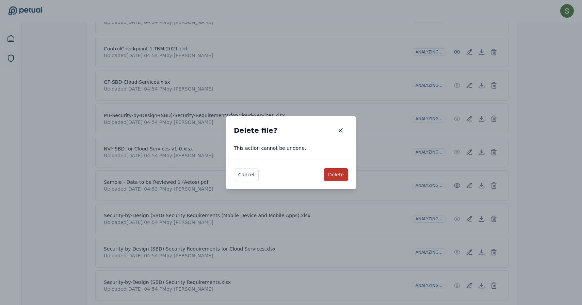
click at [325, 176] on button "Delete" at bounding box center [335, 174] width 24 height 13
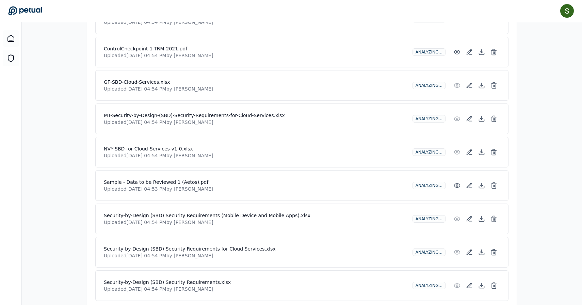
scroll to position [209, 0]
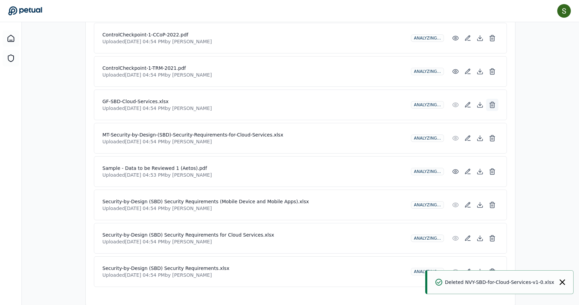
click at [494, 103] on icon at bounding box center [492, 105] width 4 height 4
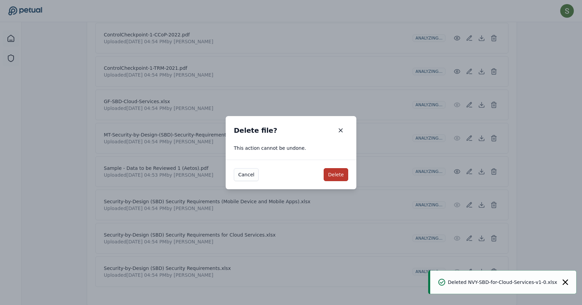
click at [339, 176] on button "Delete" at bounding box center [335, 174] width 24 height 13
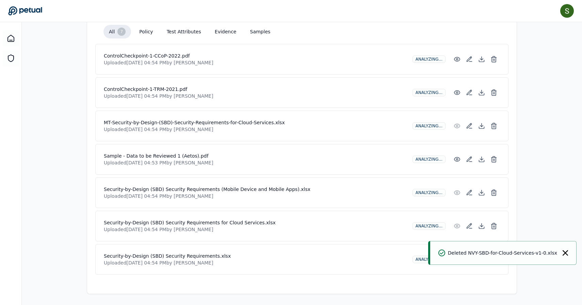
scroll to position [176, 0]
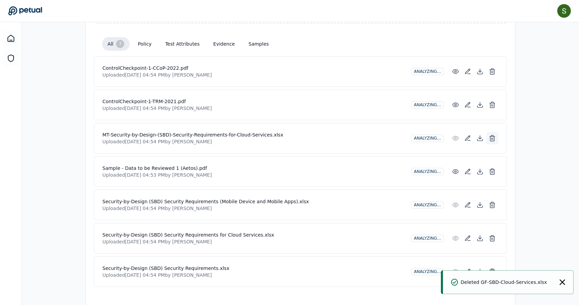
click at [493, 136] on icon at bounding box center [492, 136] width 5 height 0
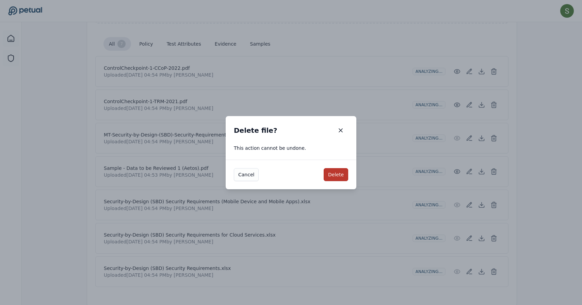
click at [332, 171] on button "Delete" at bounding box center [335, 174] width 24 height 13
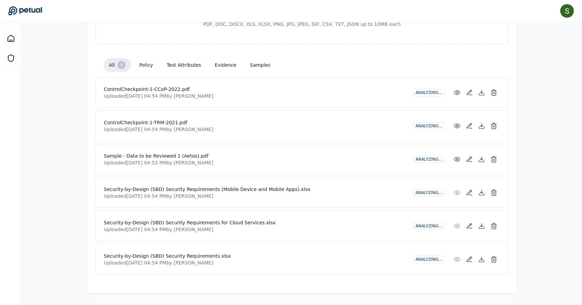
scroll to position [143, 0]
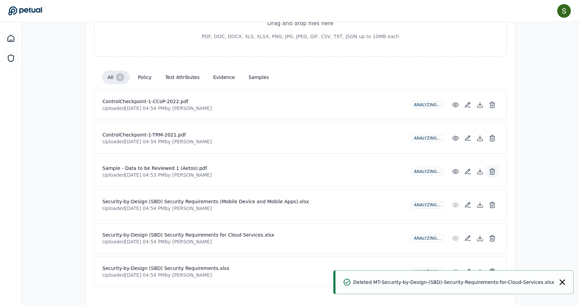
click at [493, 168] on icon at bounding box center [492, 171] width 7 height 7
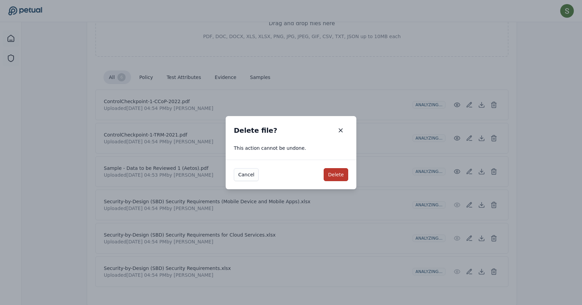
click at [337, 175] on button "Delete" at bounding box center [335, 174] width 24 height 13
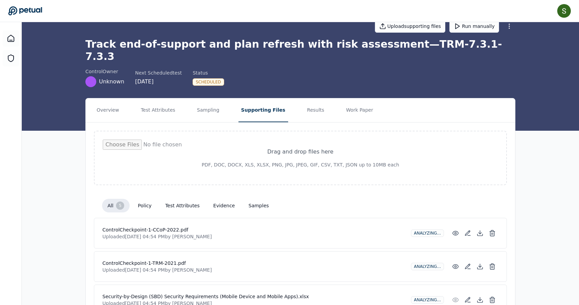
scroll to position [13, 0]
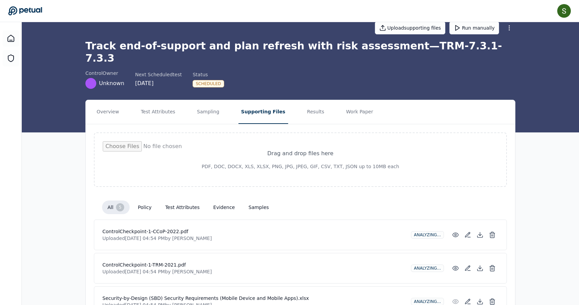
click at [143, 201] on button "policy" at bounding box center [144, 207] width 24 height 12
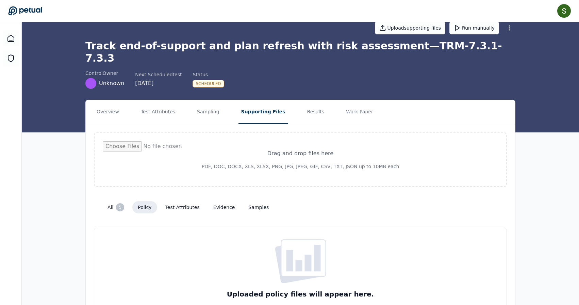
scroll to position [39, 0]
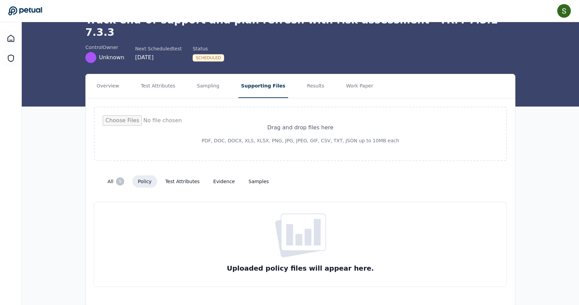
click at [247, 232] on div "Uploaded policy files will appear here." at bounding box center [300, 244] width 413 height 85
click at [185, 175] on button "test attributes" at bounding box center [182, 181] width 45 height 12
click at [229, 175] on button "evidence" at bounding box center [224, 181] width 33 height 12
click at [251, 175] on button "samples" at bounding box center [258, 181] width 31 height 12
click at [281, 263] on h3 "Uploaded samples files will appear here." at bounding box center [300, 268] width 156 height 10
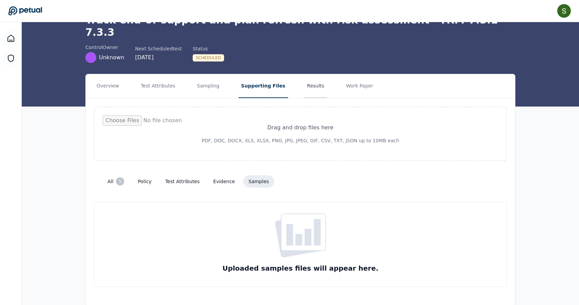
click at [311, 74] on button "Results" at bounding box center [315, 86] width 23 height 24
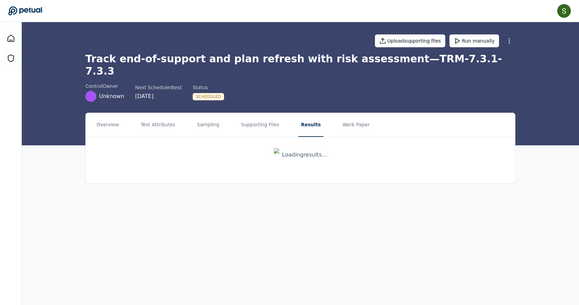
scroll to position [0, 0]
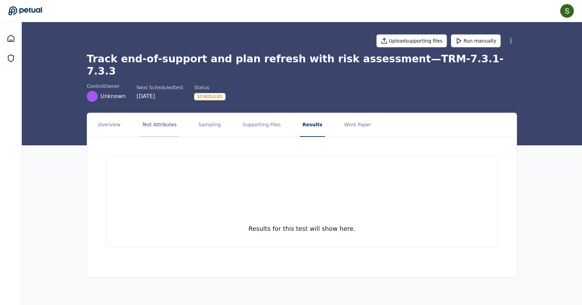
click at [164, 113] on button "Test Attributes" at bounding box center [159, 125] width 40 height 24
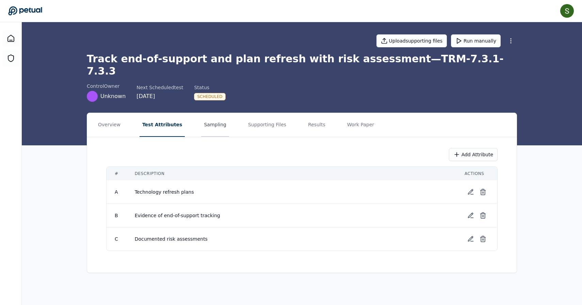
click at [206, 115] on button "Sampling" at bounding box center [215, 125] width 28 height 24
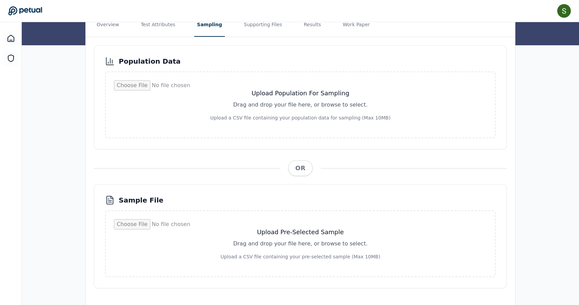
scroll to position [101, 0]
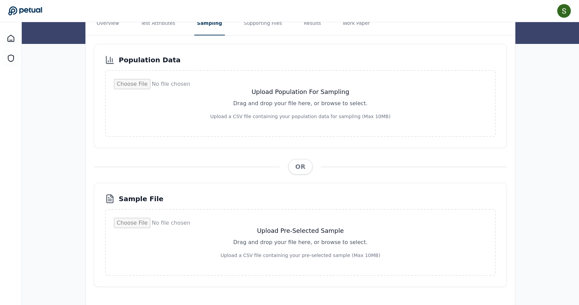
click at [301, 103] on input "file" at bounding box center [300, 103] width 373 height 49
click at [322, 221] on input "file" at bounding box center [300, 242] width 373 height 49
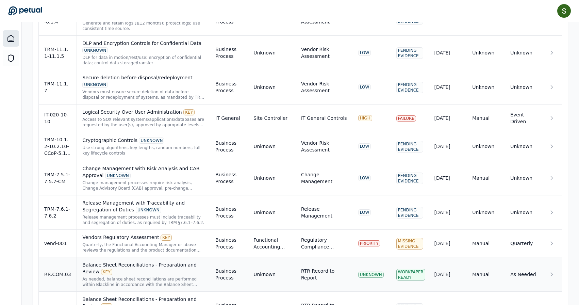
scroll to position [1081, 0]
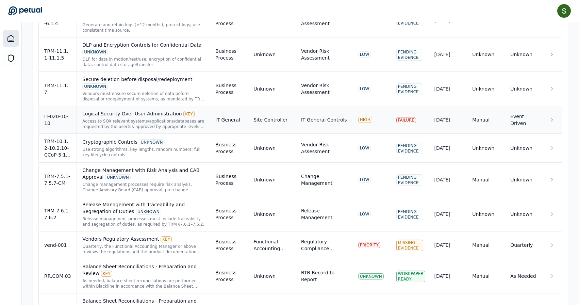
click at [147, 110] on div "Logical Security Over User Administration KEY" at bounding box center [143, 113] width 122 height 7
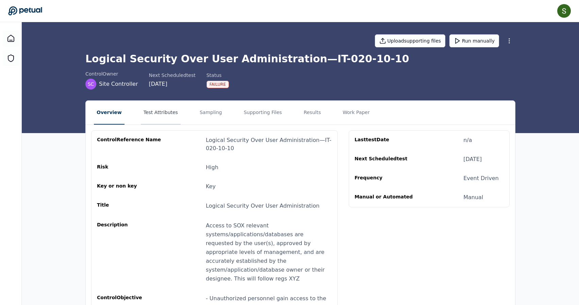
click at [165, 116] on button "Test Attributes" at bounding box center [161, 113] width 40 height 24
